Goal: Information Seeking & Learning: Learn about a topic

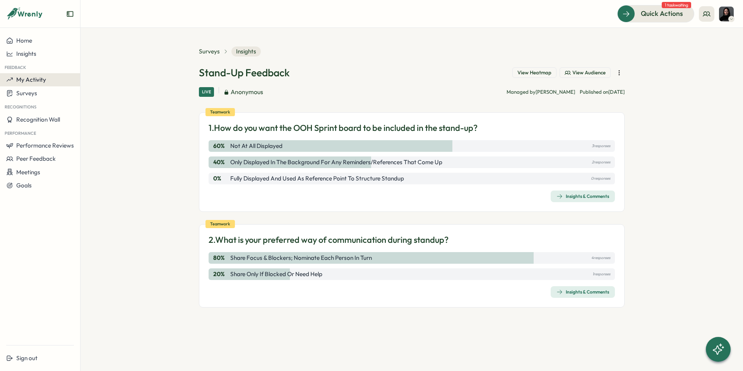
click at [35, 83] on button "My Activity" at bounding box center [40, 79] width 80 height 13
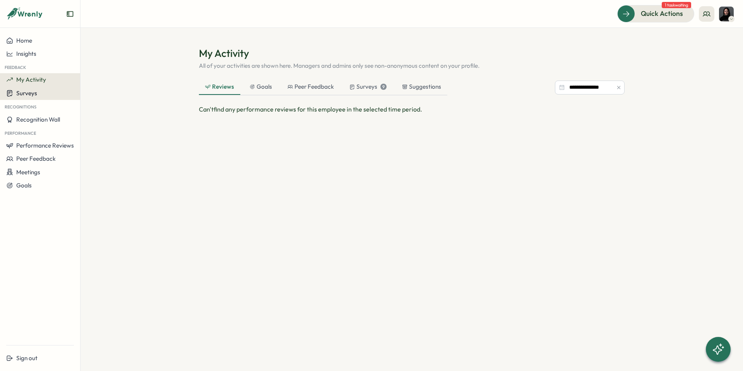
click at [36, 93] on span "Surveys" at bounding box center [26, 92] width 21 height 7
click at [113, 90] on div "Insights" at bounding box center [111, 86] width 64 height 15
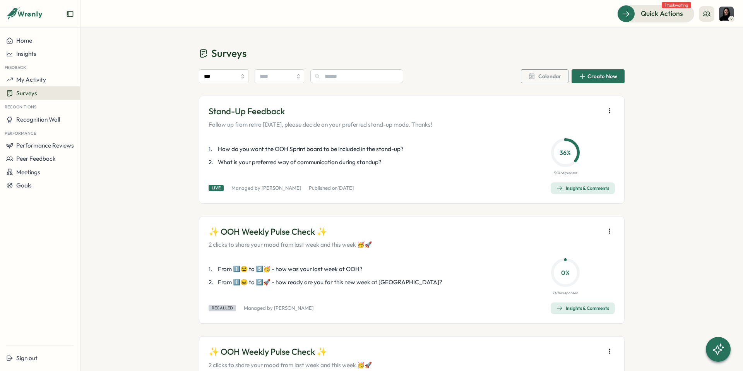
click at [570, 190] on div "Insights & Comments" at bounding box center [582, 188] width 53 height 6
